Goal: Task Accomplishment & Management: Manage account settings

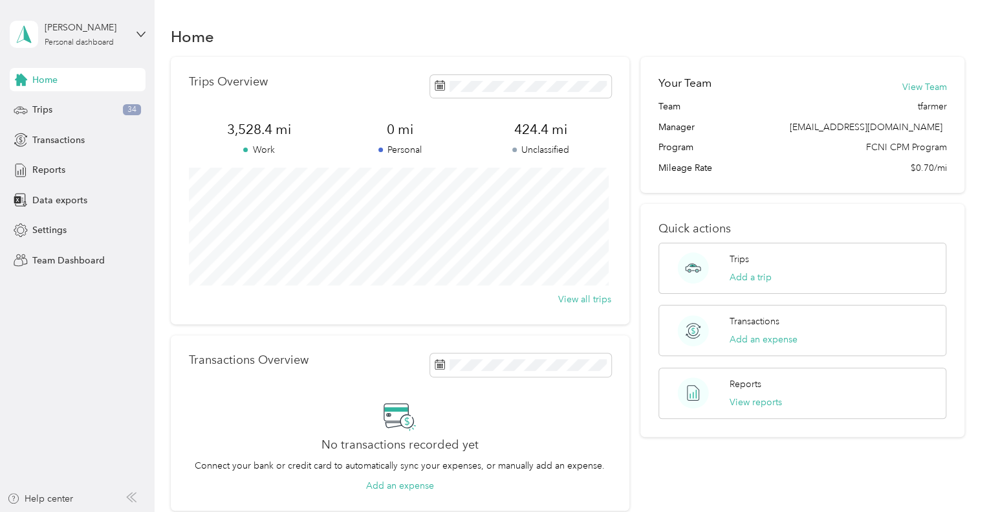
click at [135, 34] on div "[PERSON_NAME] Personal dashboard" at bounding box center [78, 34] width 136 height 45
click at [55, 96] on div "Team dashboard" at bounding box center [146, 101] width 254 height 23
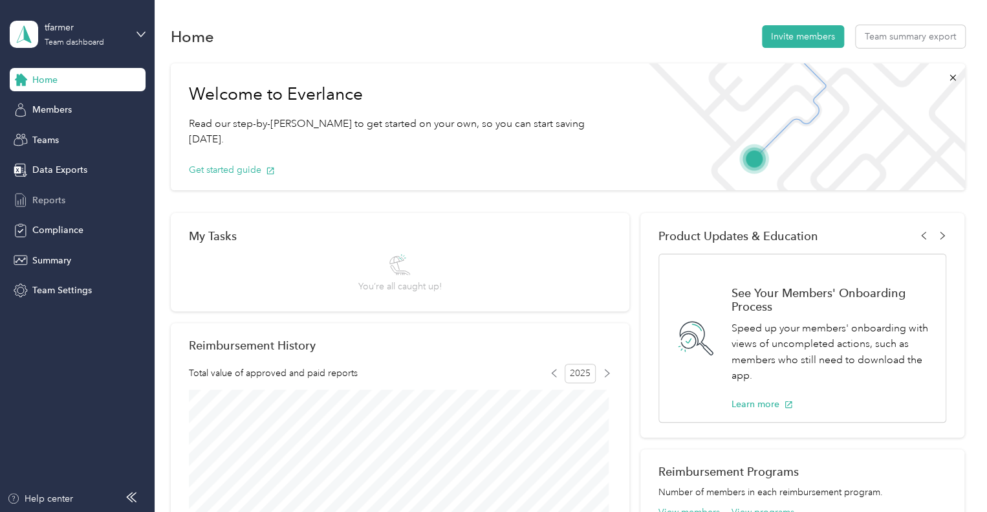
click at [45, 201] on span "Reports" at bounding box center [48, 200] width 33 height 14
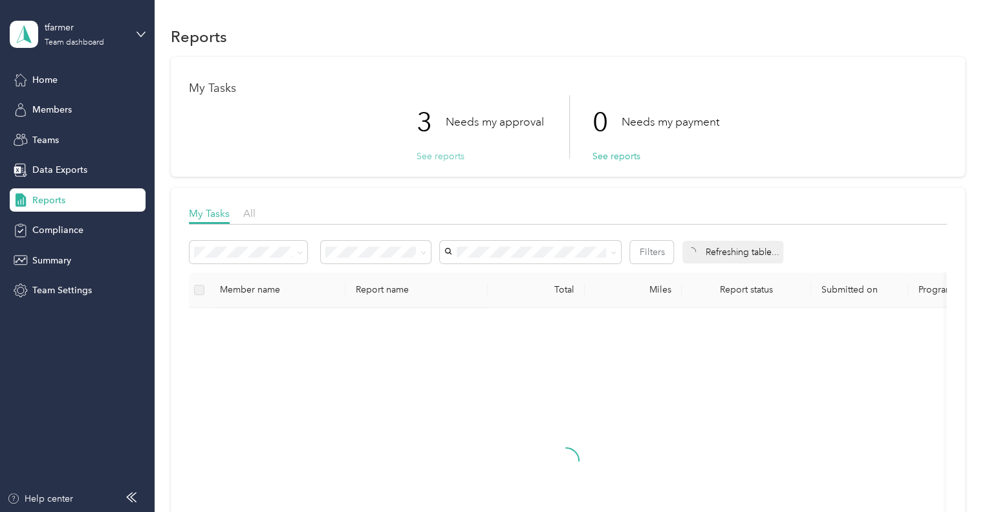
click at [439, 149] on button "See reports" at bounding box center [441, 156] width 48 height 14
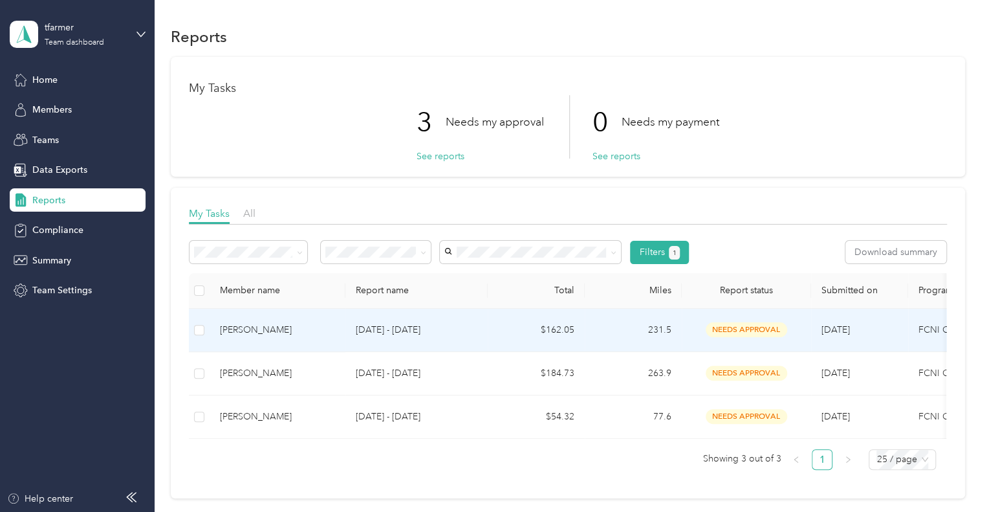
click at [378, 331] on p "[DATE] - [DATE]" at bounding box center [417, 330] width 122 height 14
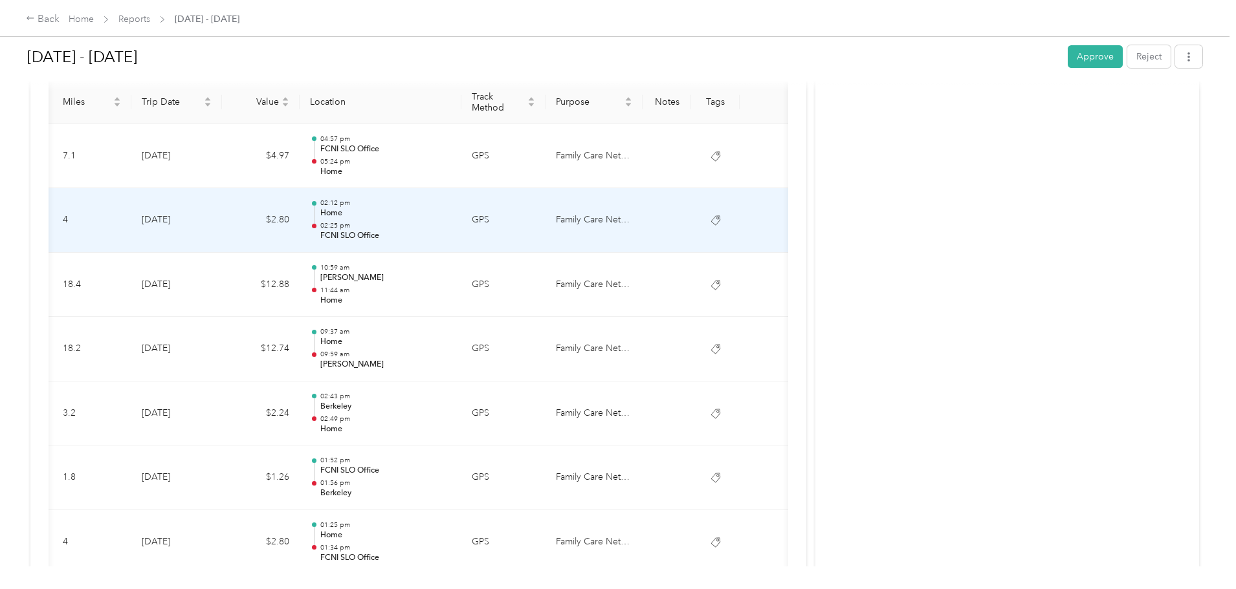
scroll to position [320, 0]
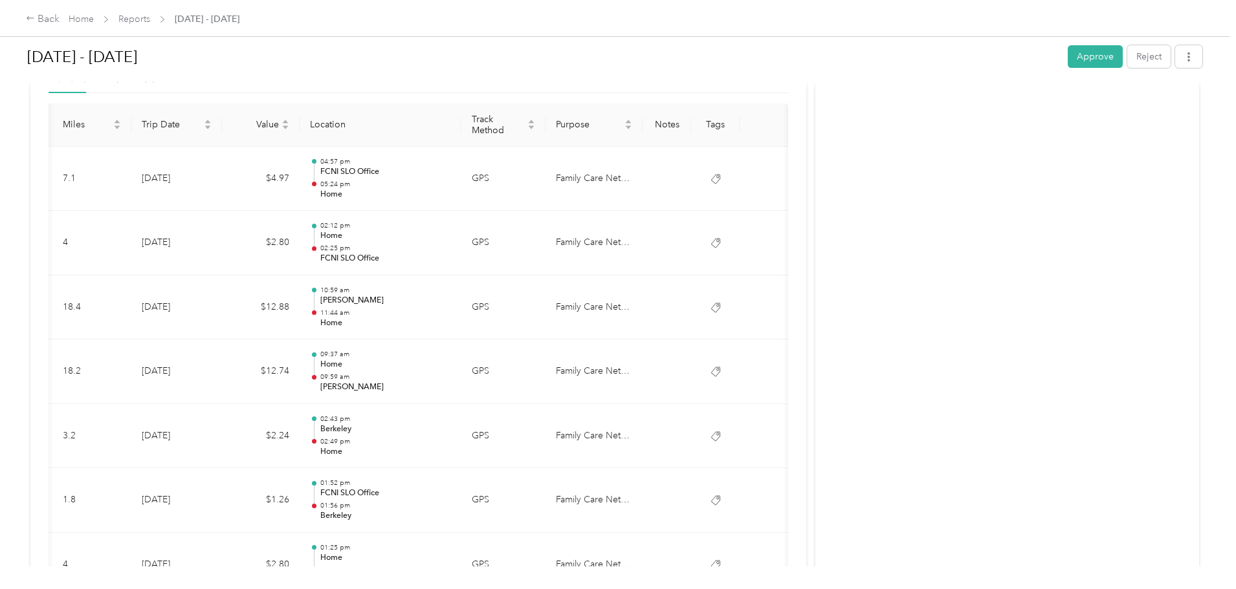
click at [987, 54] on button "Approve" at bounding box center [1094, 56] width 55 height 23
click at [150, 17] on link "Reports" at bounding box center [134, 19] width 32 height 11
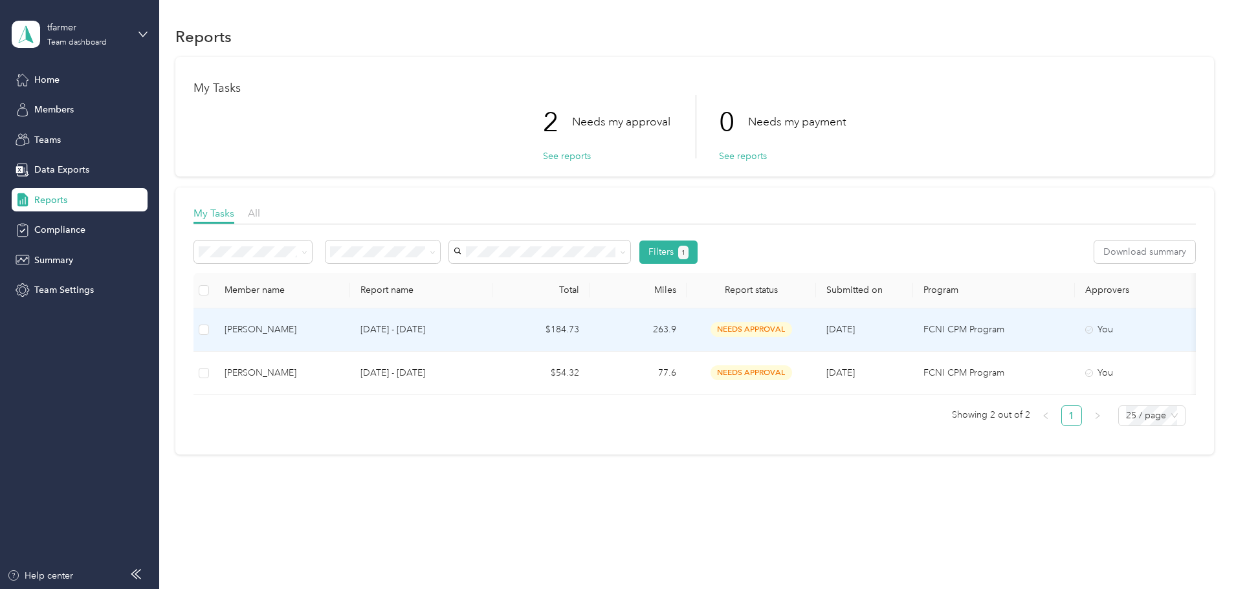
click at [439, 327] on td "[DATE] - [DATE]" at bounding box center [421, 330] width 142 height 43
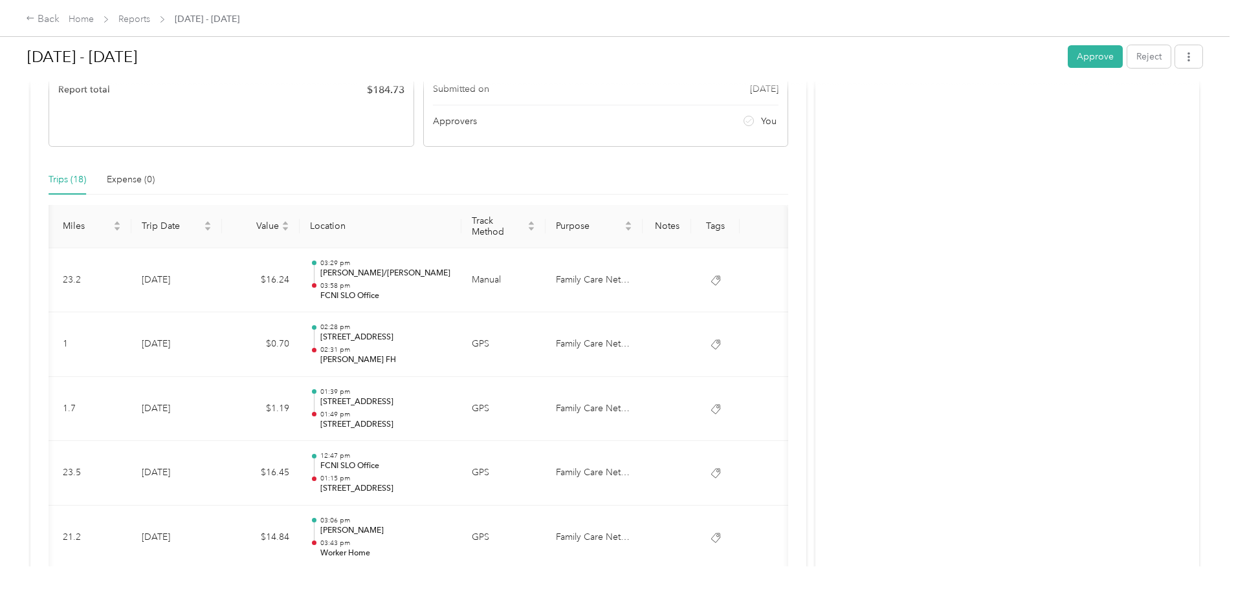
scroll to position [259, 0]
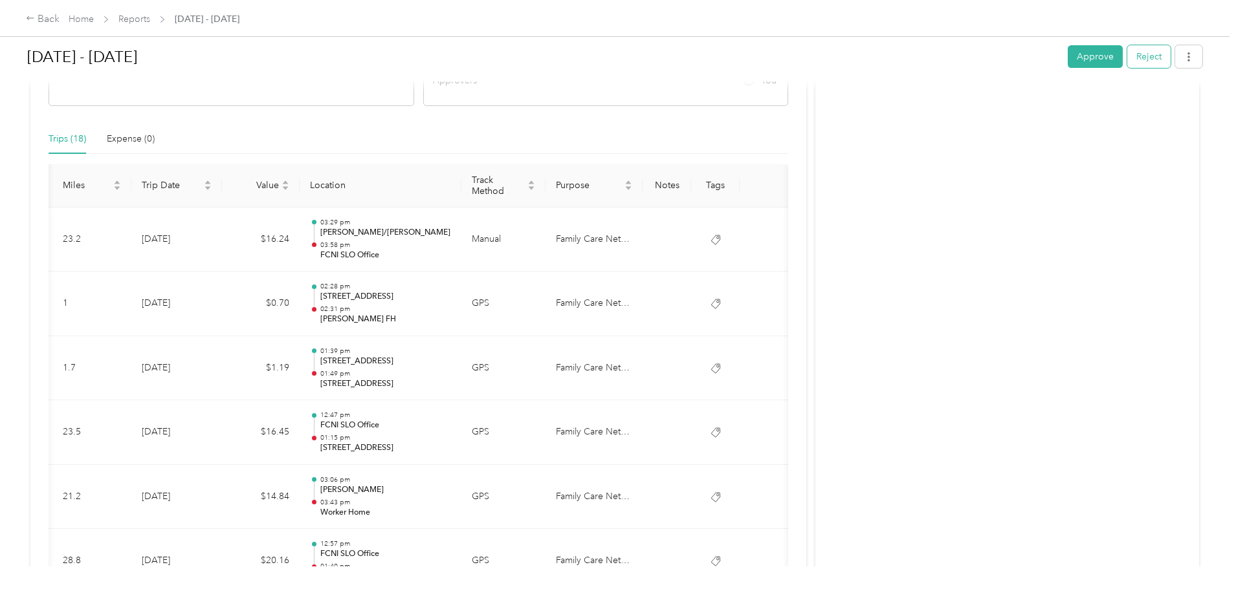
click at [987, 52] on button "Reject" at bounding box center [1148, 56] width 43 height 23
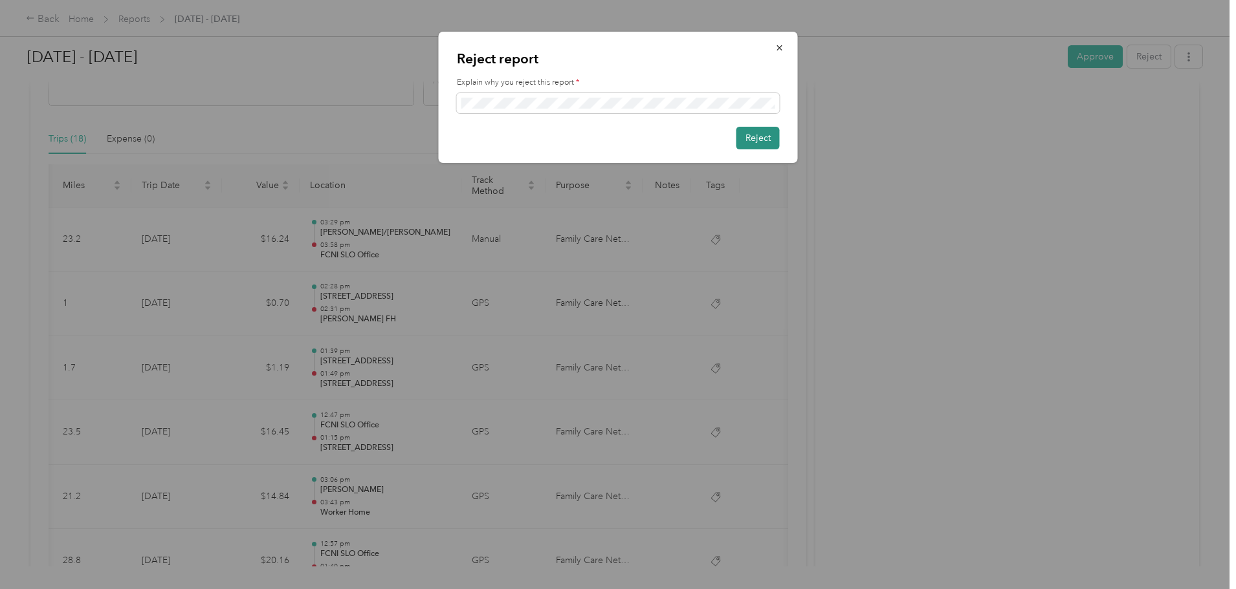
click at [745, 136] on button "Reject" at bounding box center [757, 138] width 43 height 23
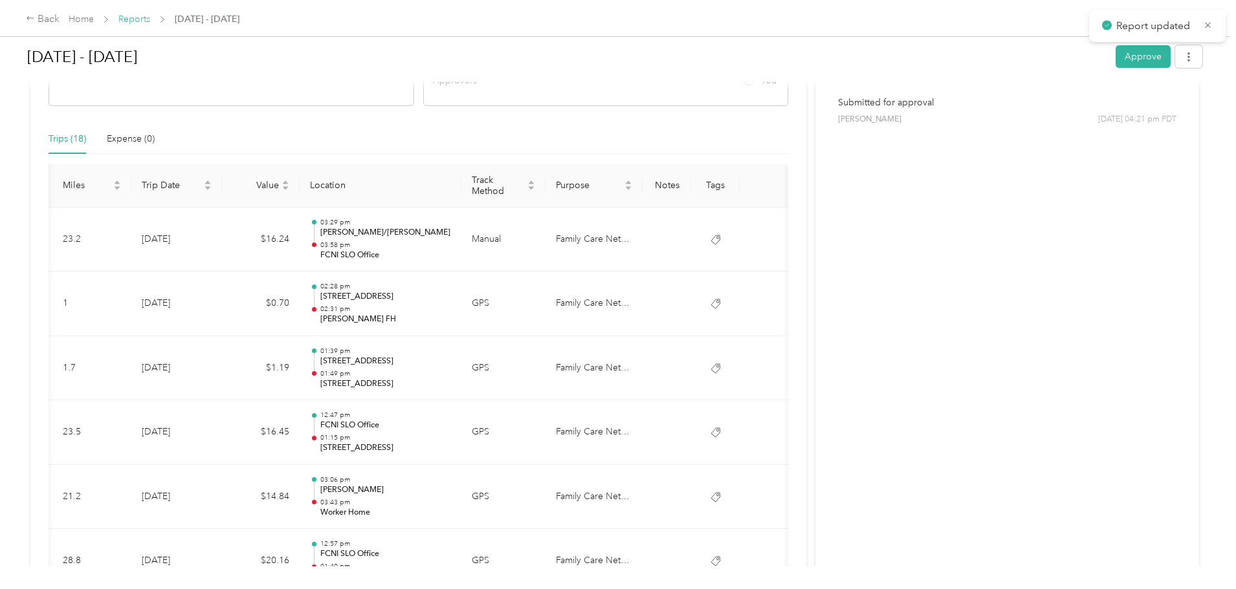
click at [150, 19] on link "Reports" at bounding box center [134, 19] width 32 height 11
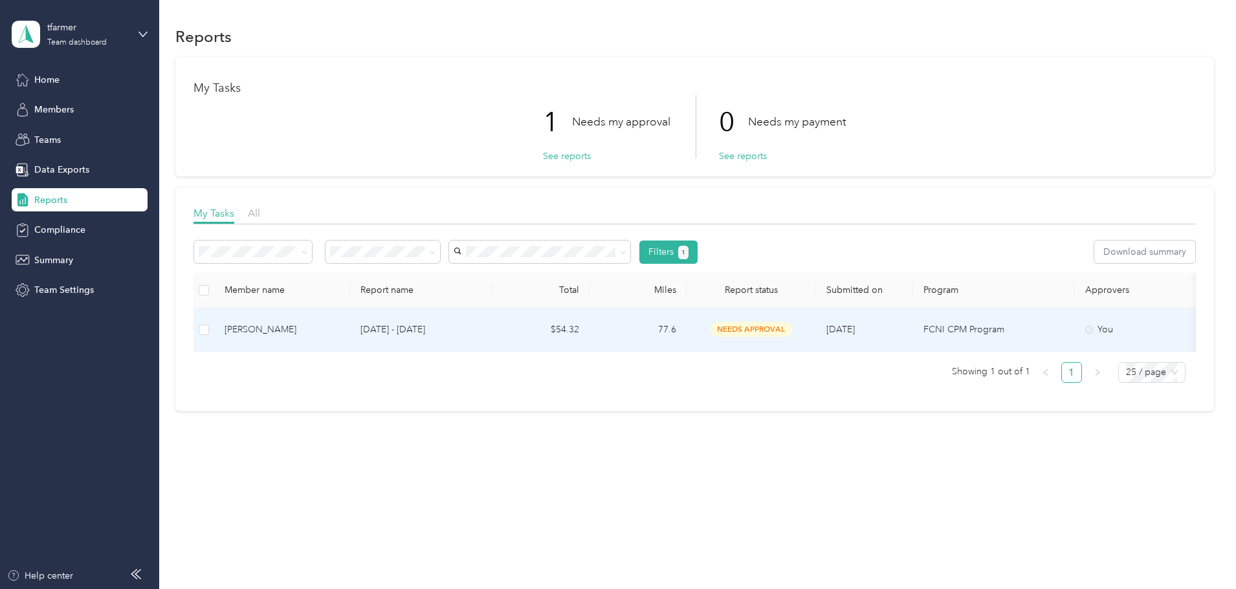
click at [460, 323] on p "[DATE] - [DATE]" at bounding box center [421, 330] width 122 height 14
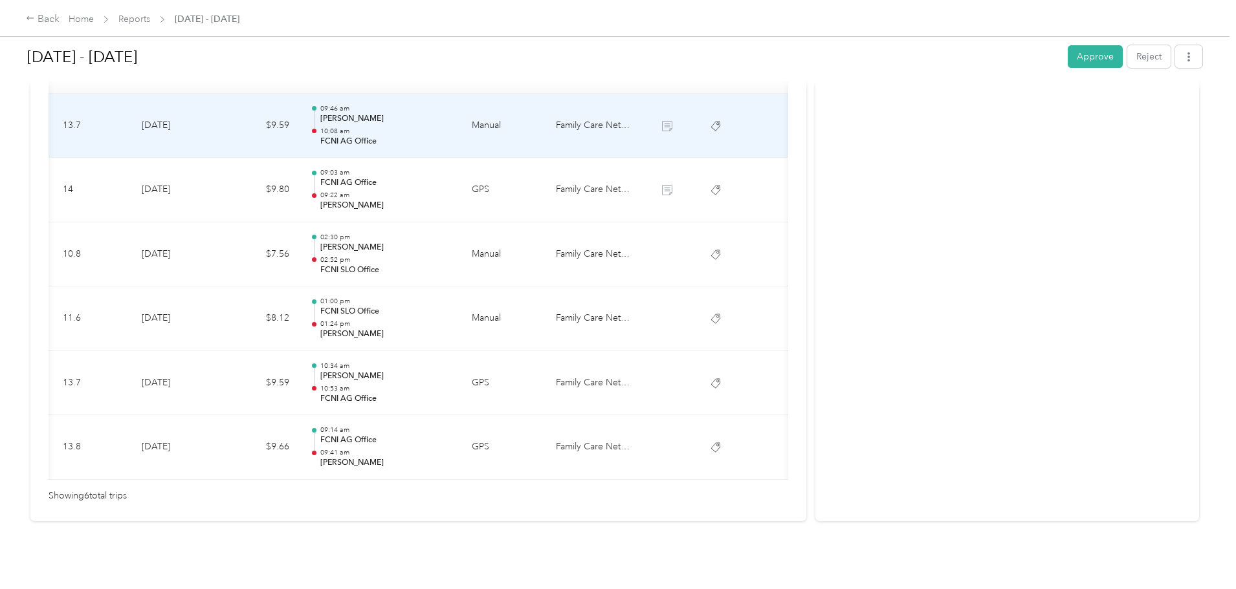
scroll to position [328, 0]
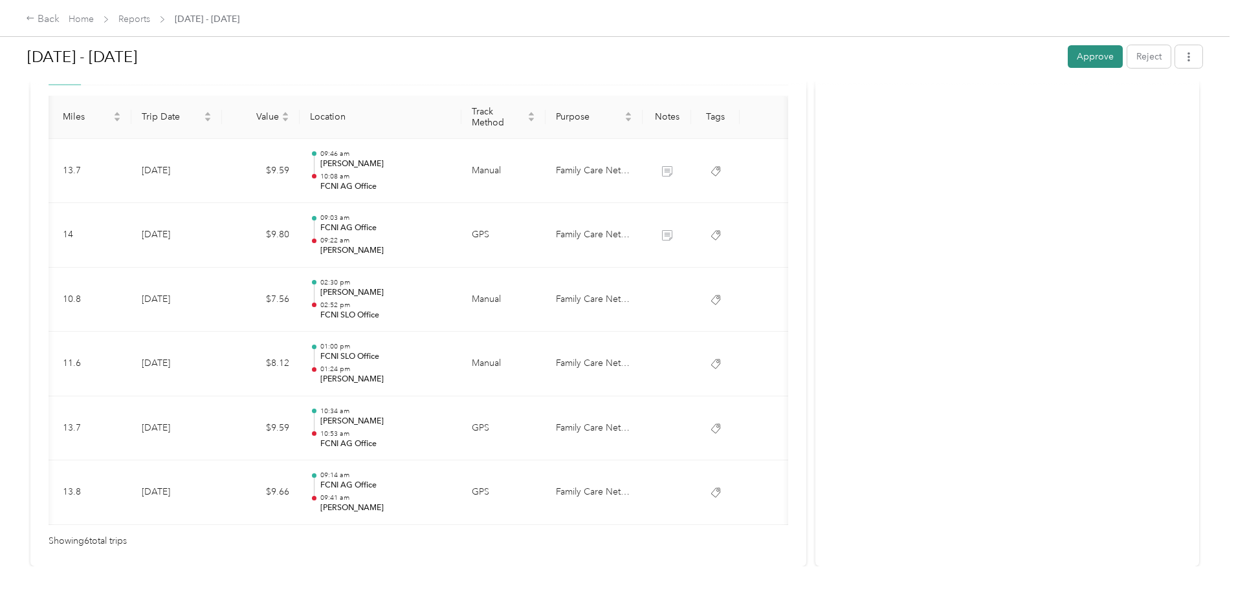
click at [987, 63] on button "Approve" at bounding box center [1094, 56] width 55 height 23
click at [150, 23] on link "Reports" at bounding box center [134, 19] width 32 height 11
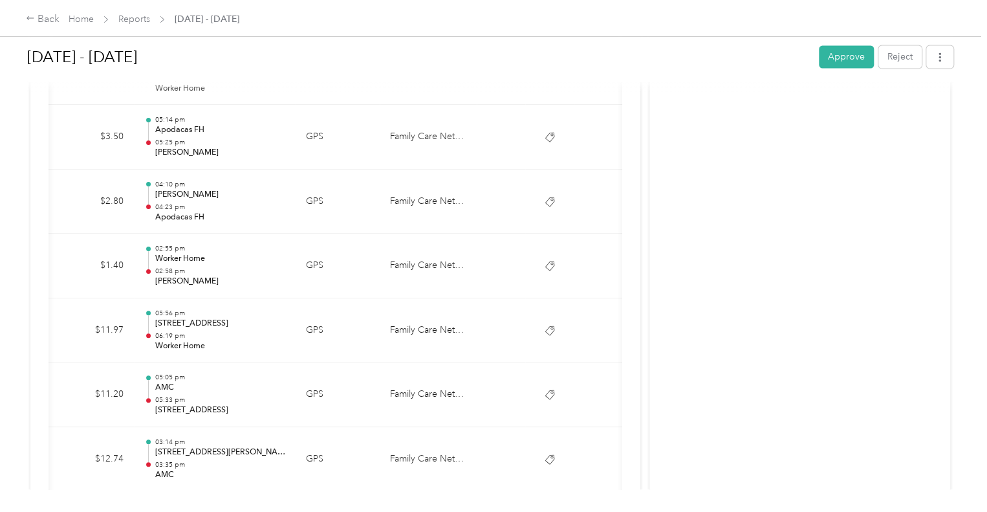
scroll to position [1110, 0]
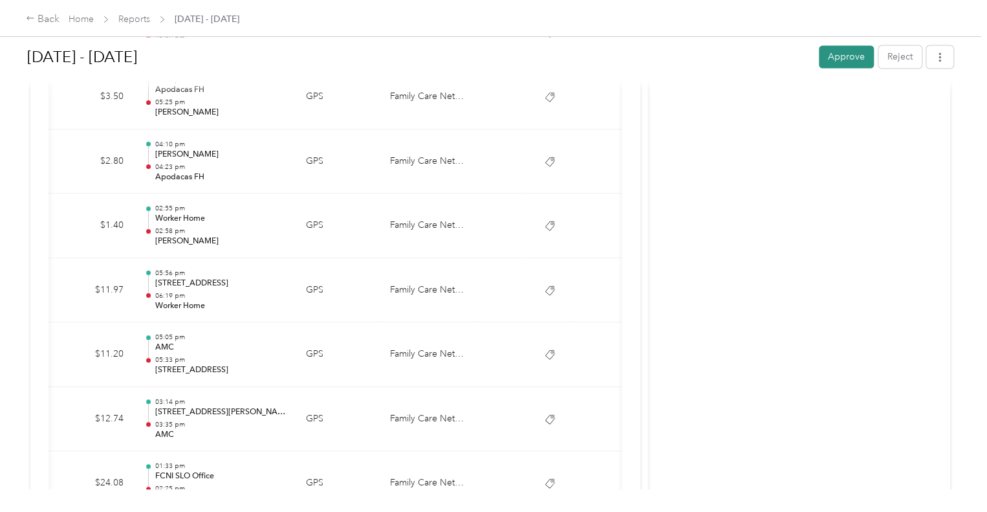
click at [832, 56] on button "Approve" at bounding box center [846, 56] width 55 height 23
click at [132, 17] on link "Reports" at bounding box center [134, 19] width 32 height 11
